Goal: Task Accomplishment & Management: Manage account settings

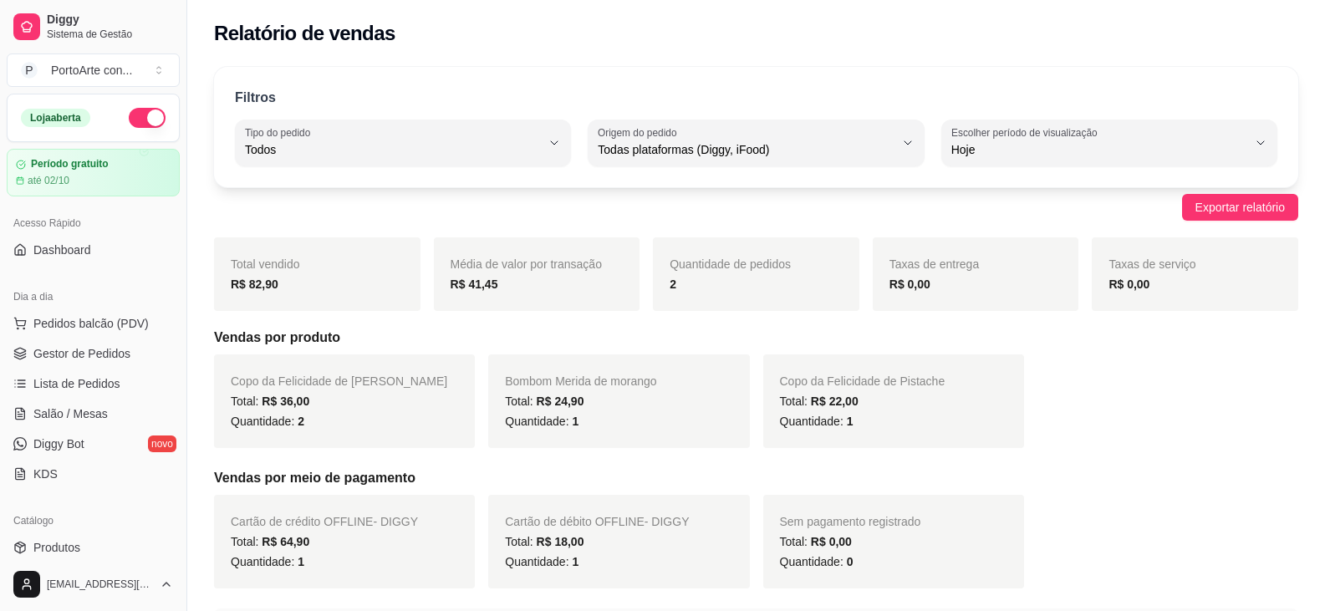
select select "ALL"
select select "0"
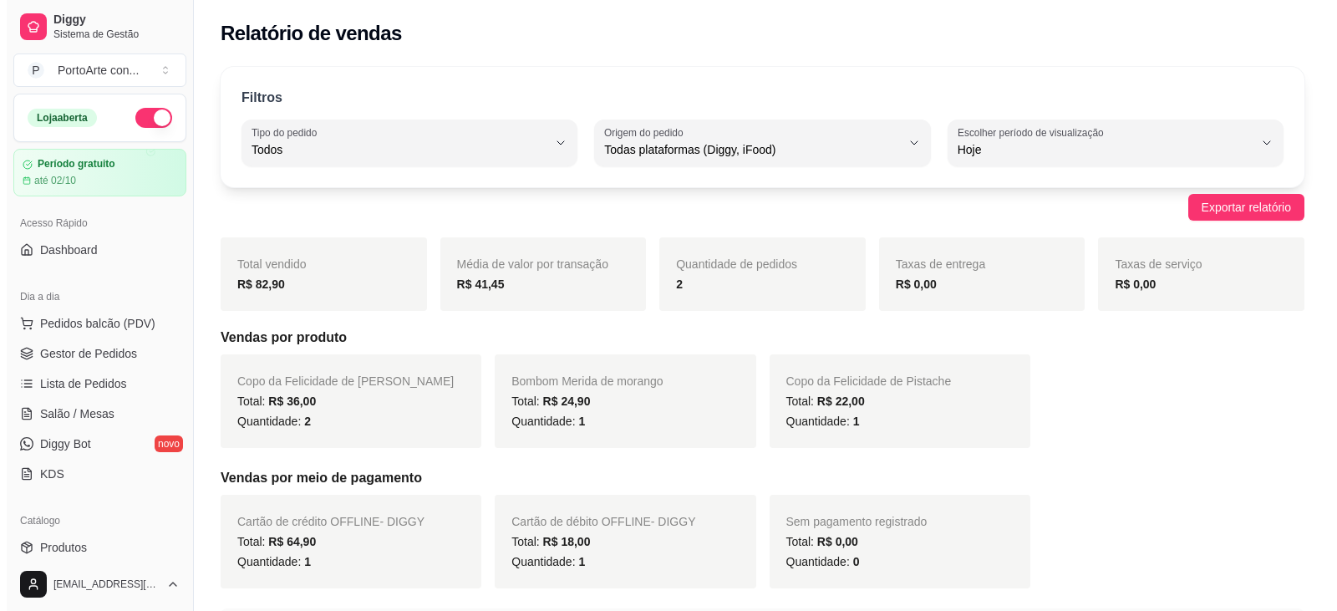
scroll to position [303, 0]
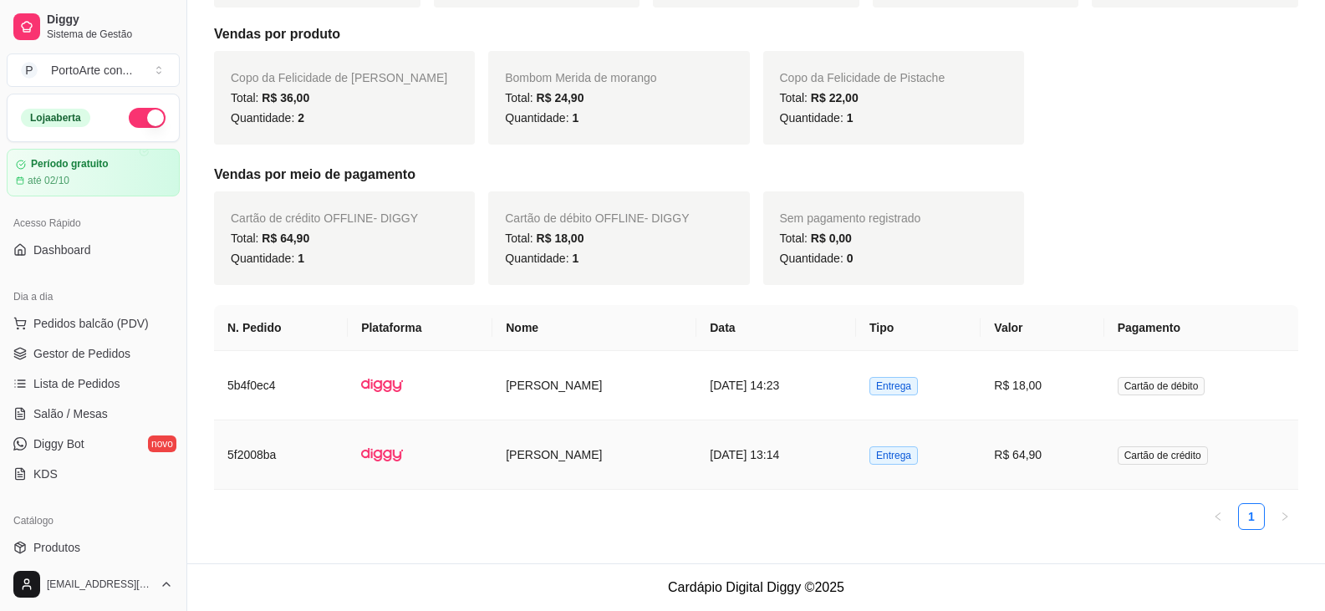
click at [1170, 459] on span "Cartão de crédito" at bounding box center [1162, 455] width 90 height 18
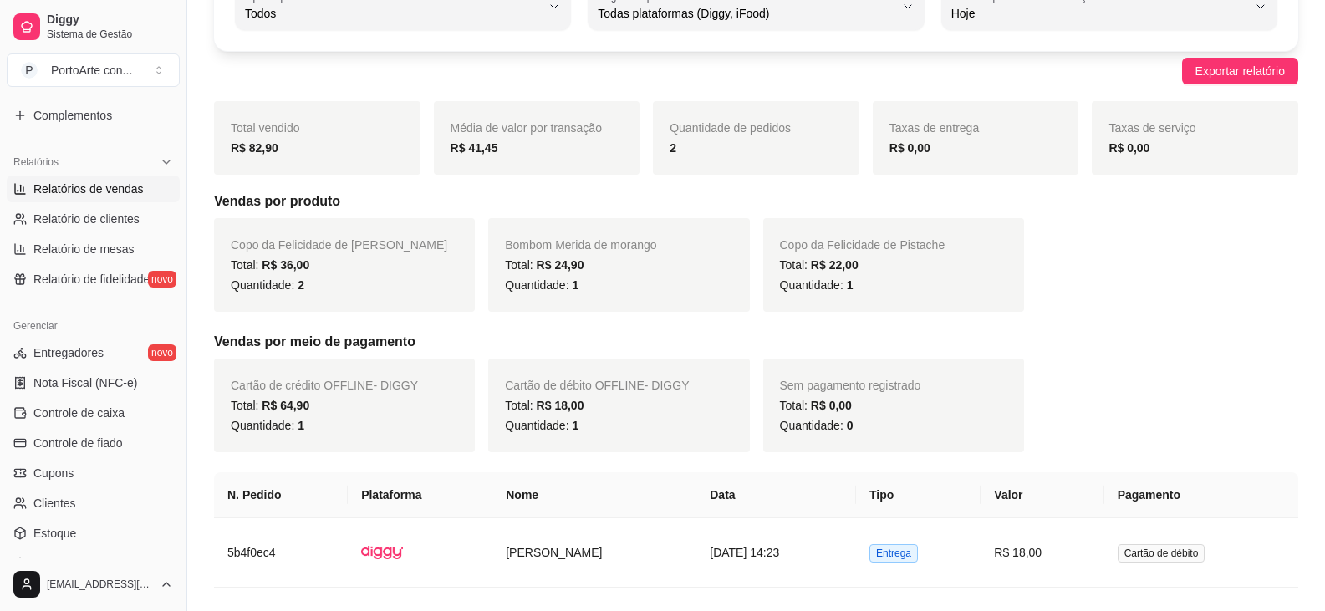
scroll to position [501, 0]
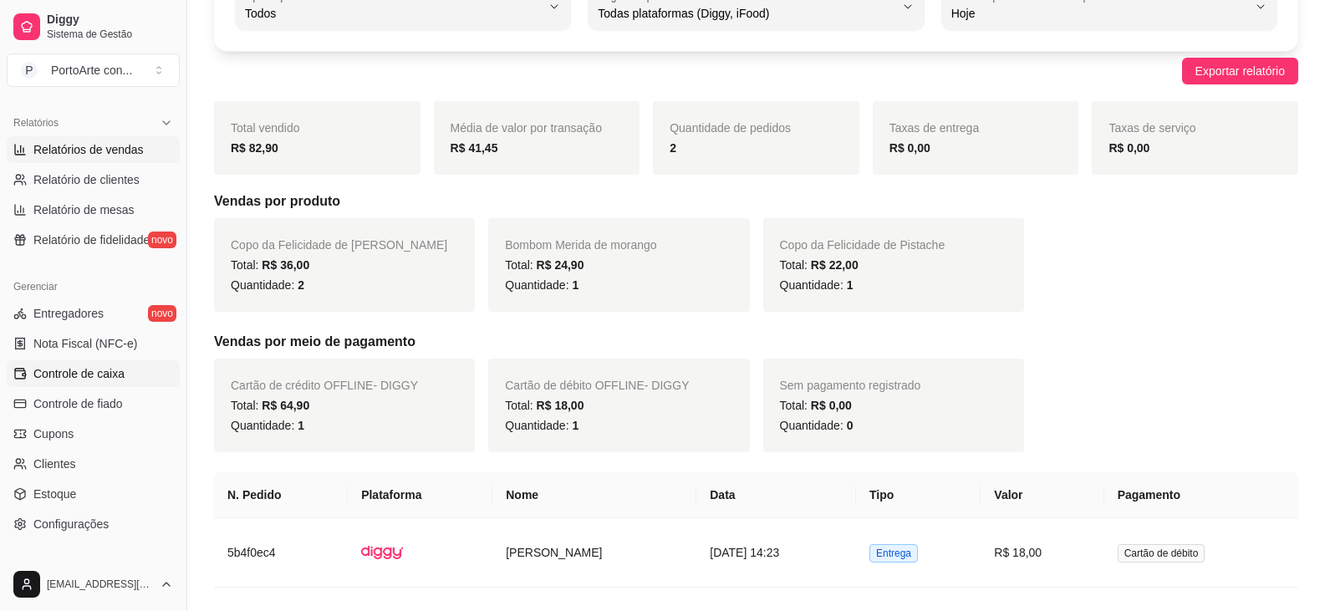
click at [74, 378] on span "Controle de caixa" at bounding box center [78, 373] width 91 height 17
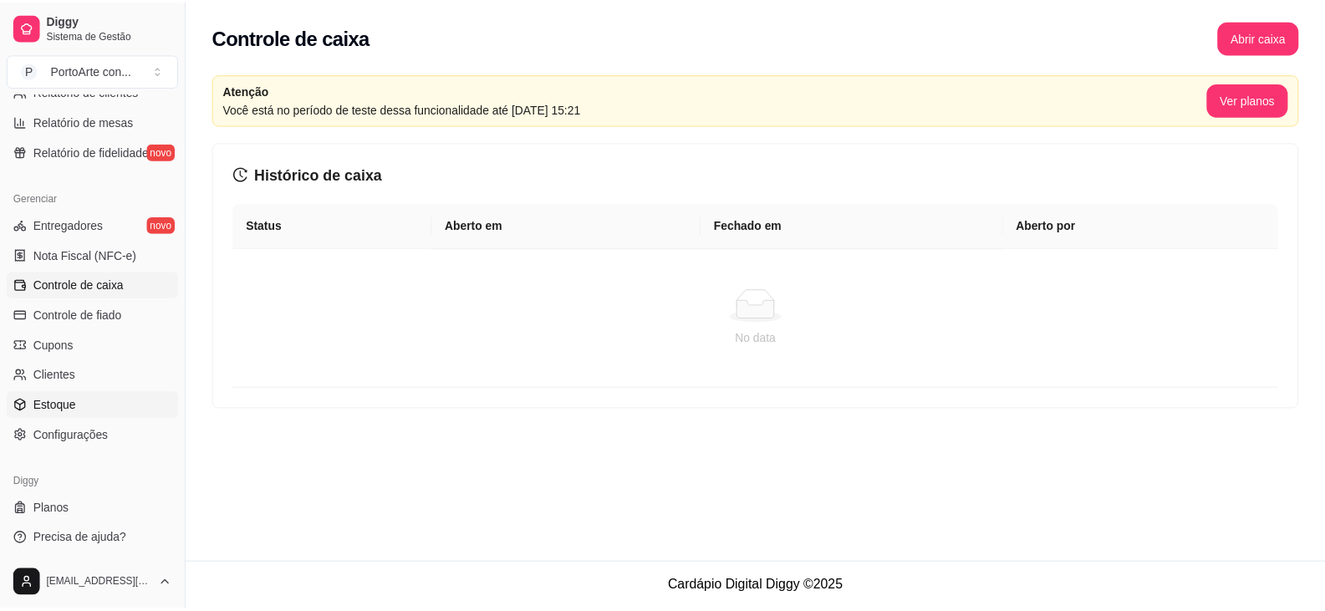
scroll to position [592, 0]
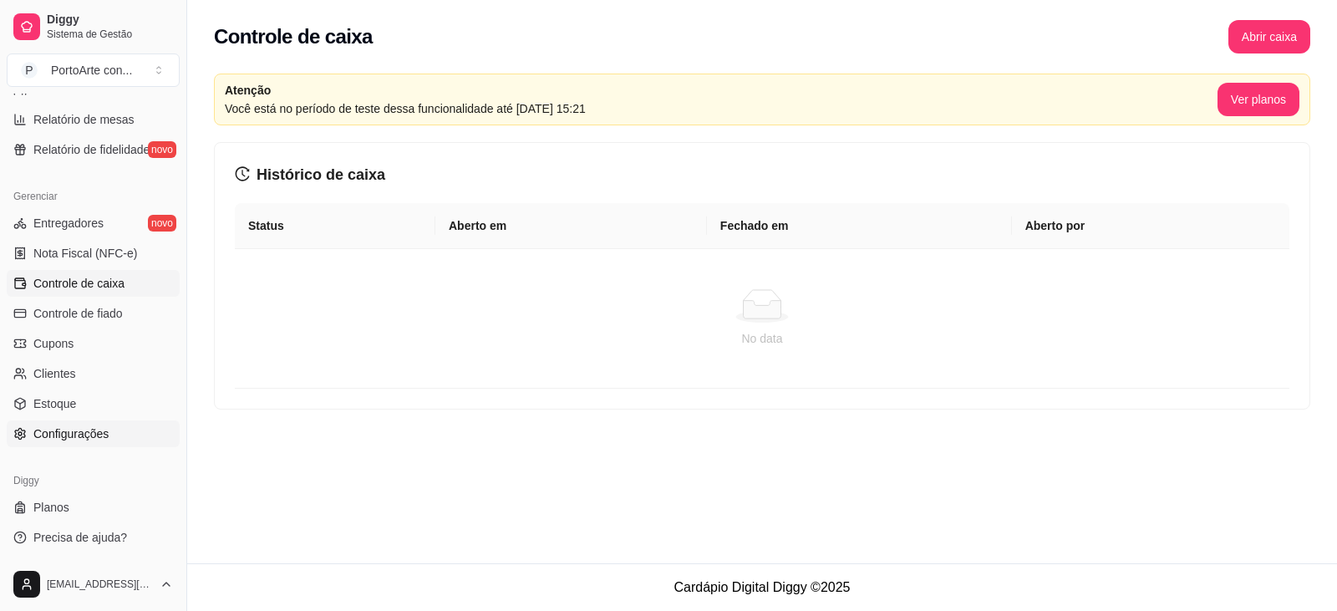
click at [64, 441] on span "Configurações" at bounding box center [70, 433] width 75 height 17
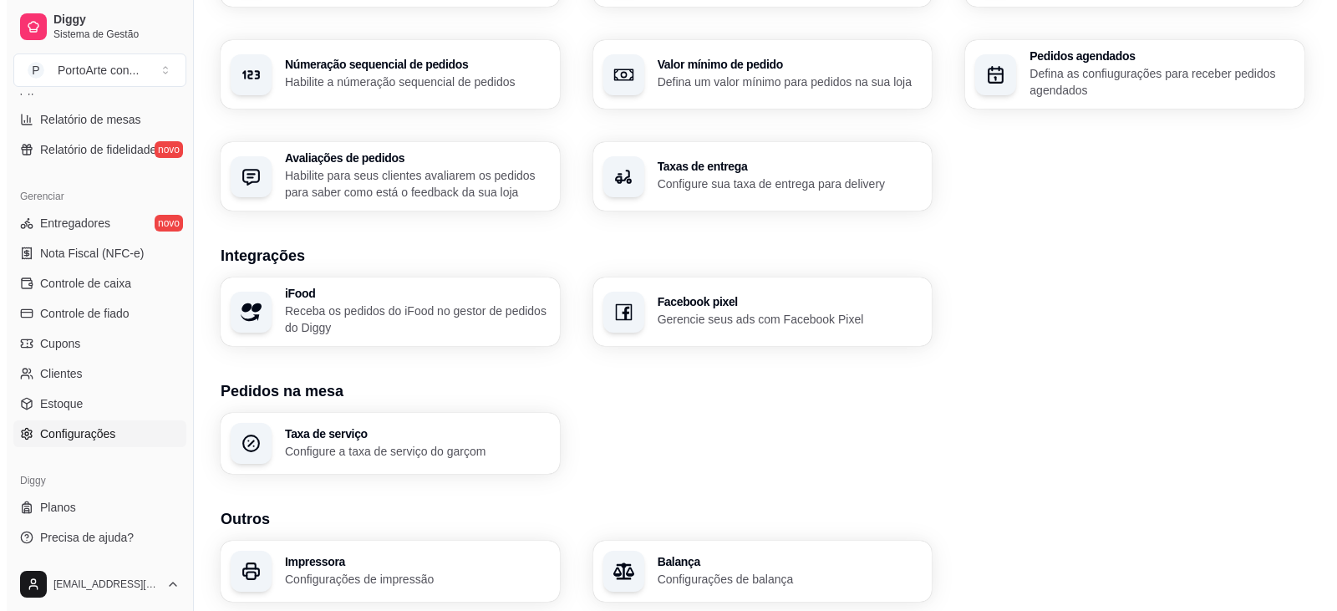
scroll to position [560, 0]
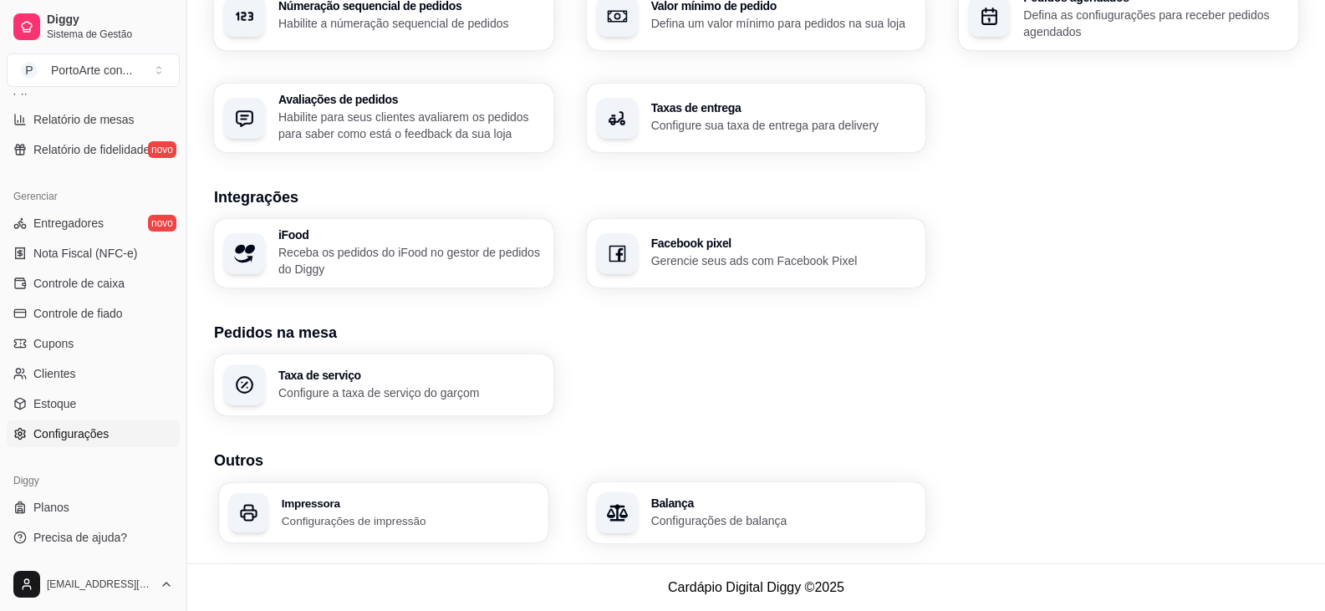
click at [292, 498] on h3 "Impressora" at bounding box center [410, 503] width 257 height 12
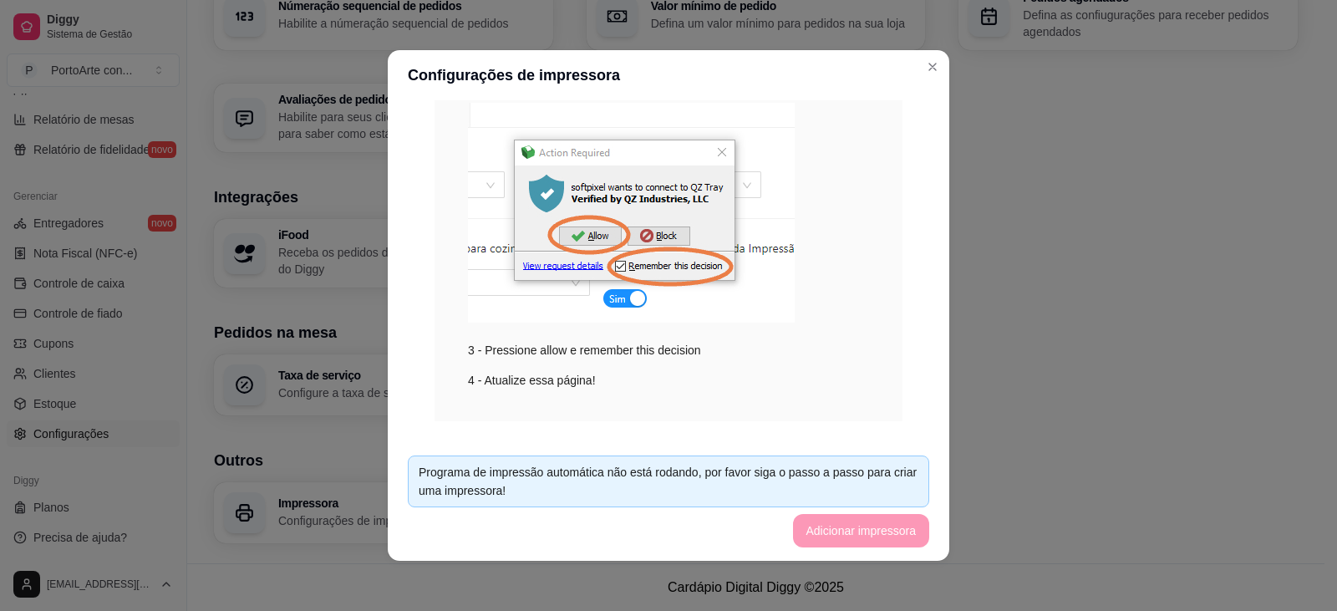
scroll to position [335, 0]
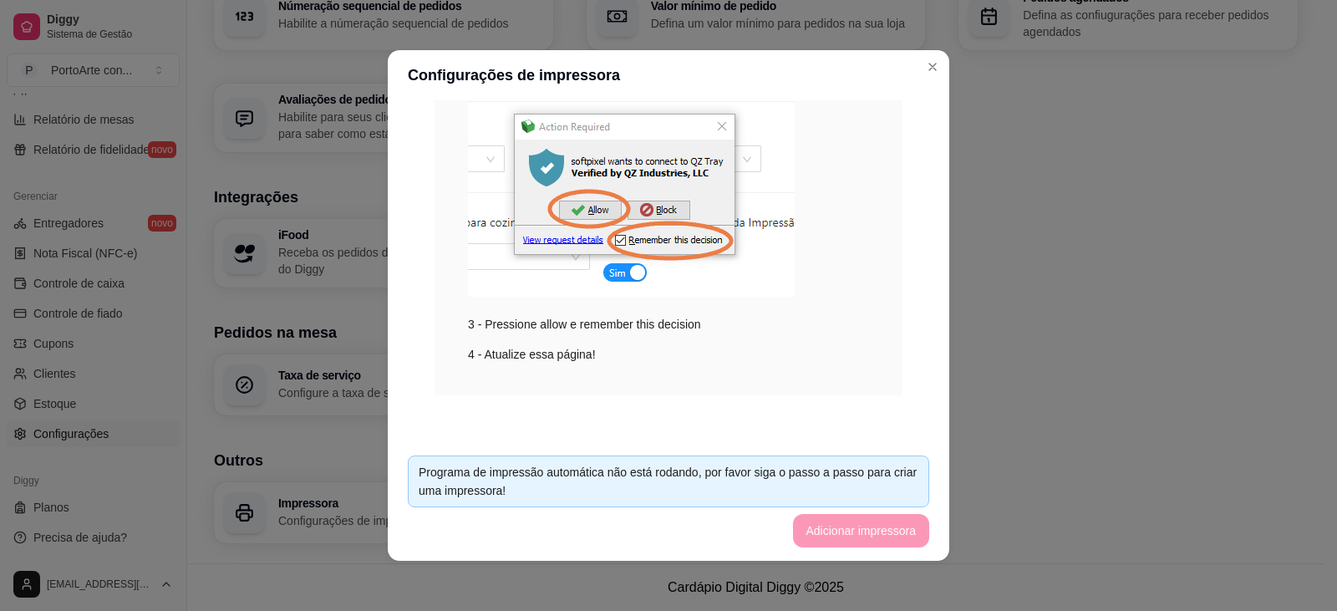
click at [636, 272] on img at bounding box center [631, 187] width 327 height 220
click at [610, 275] on img at bounding box center [631, 187] width 327 height 220
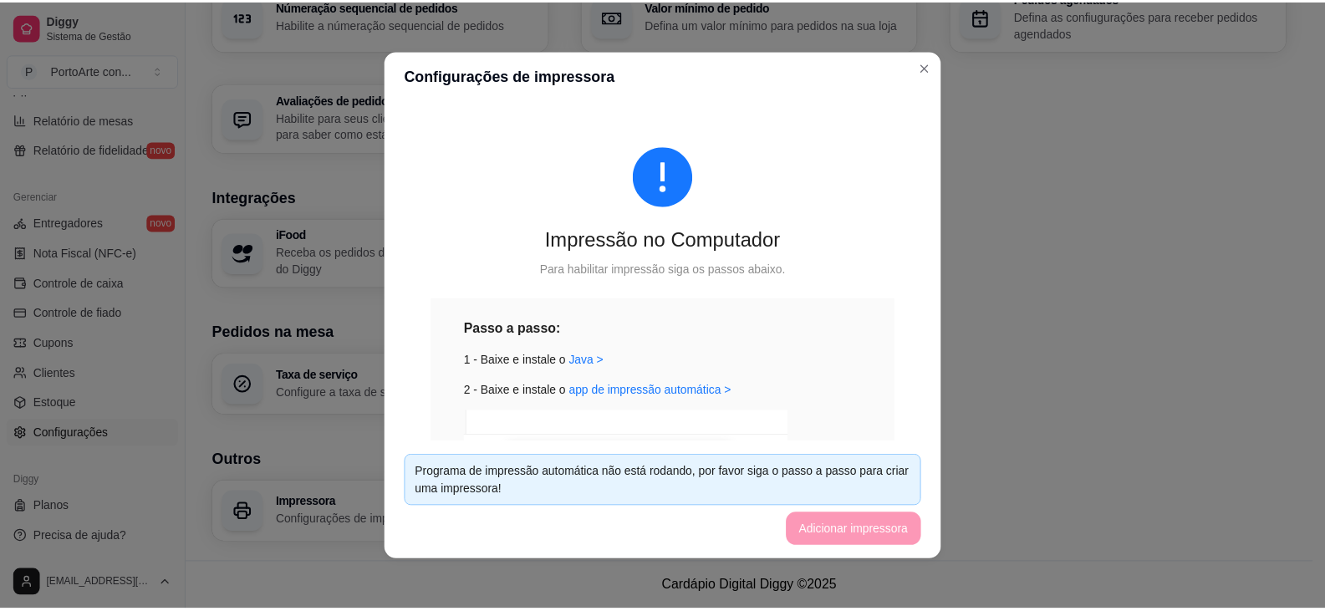
scroll to position [0, 0]
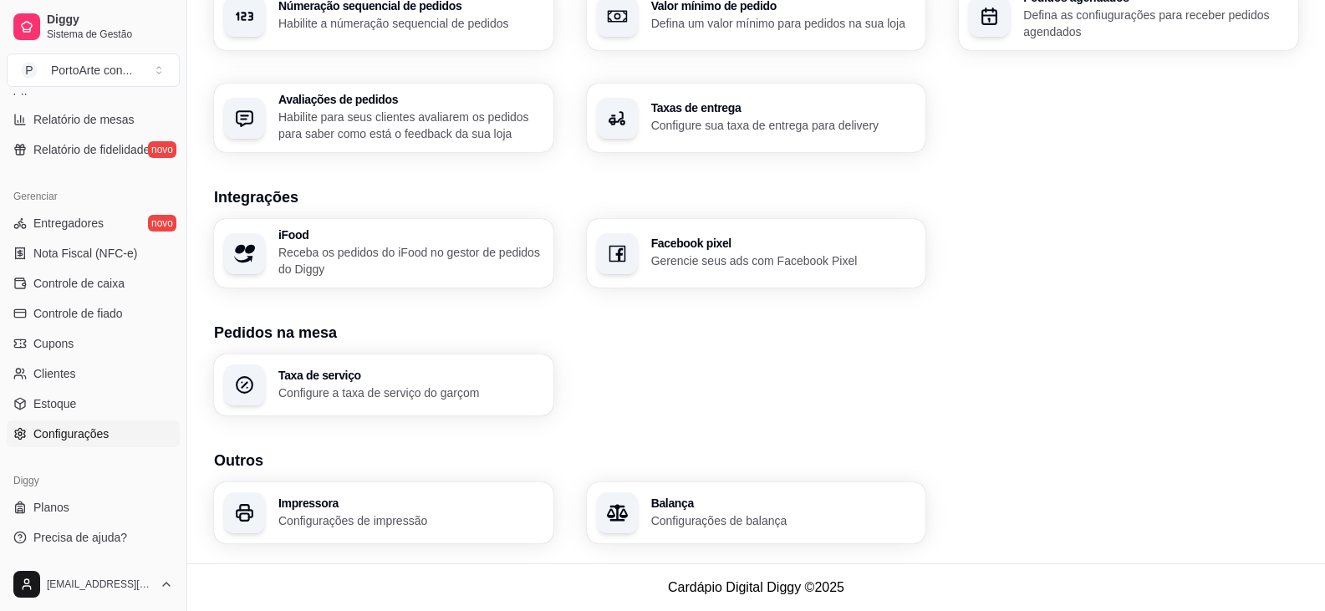
click at [990, 272] on div "iFood Receba os pedidos do iFood no gestor de pedidos do Diggy Facebook pixel G…" at bounding box center [756, 253] width 1084 height 69
